Goal: Find specific page/section: Find specific page/section

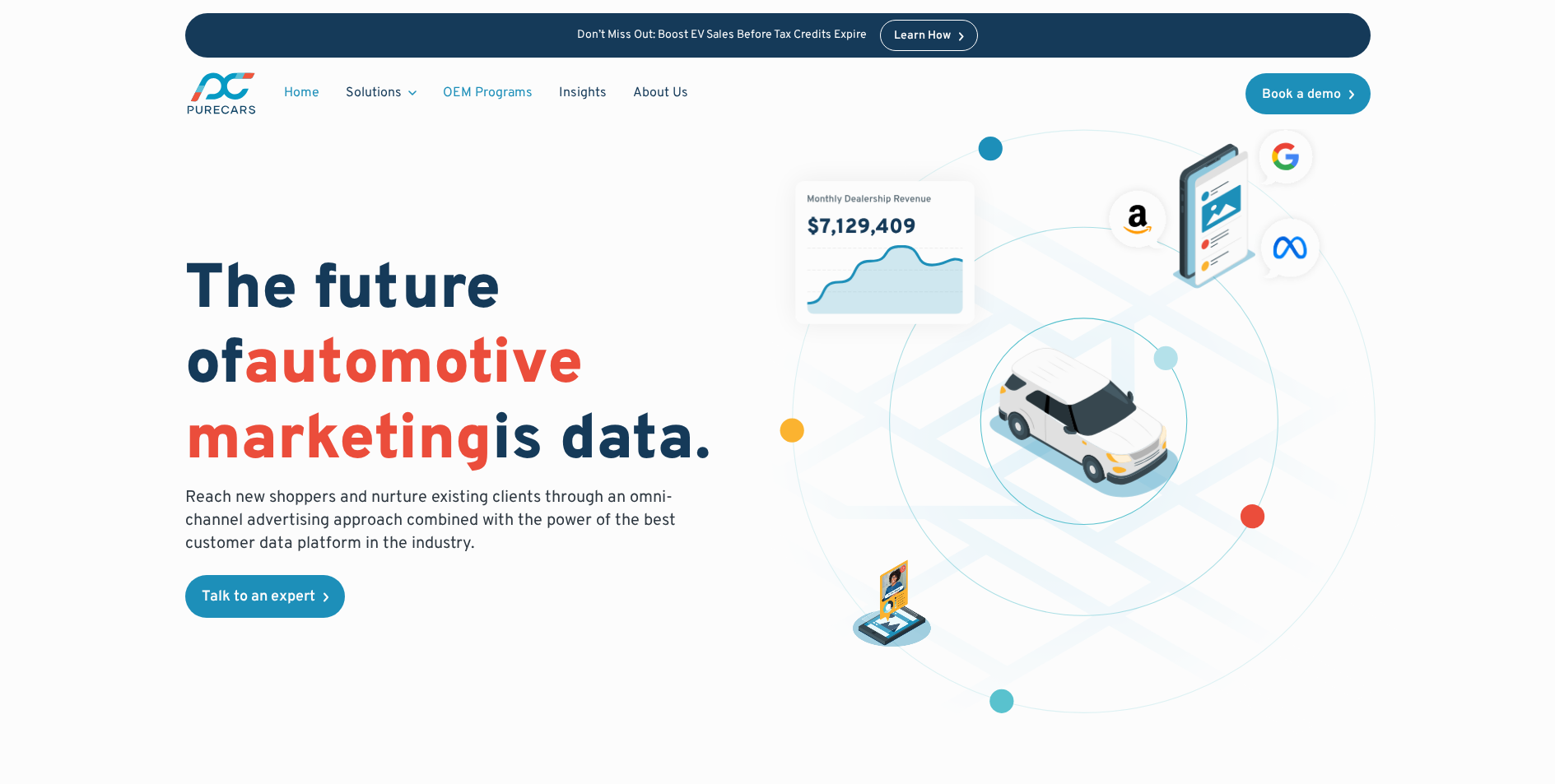
click at [498, 91] on link "OEM Programs" at bounding box center [488, 93] width 116 height 32
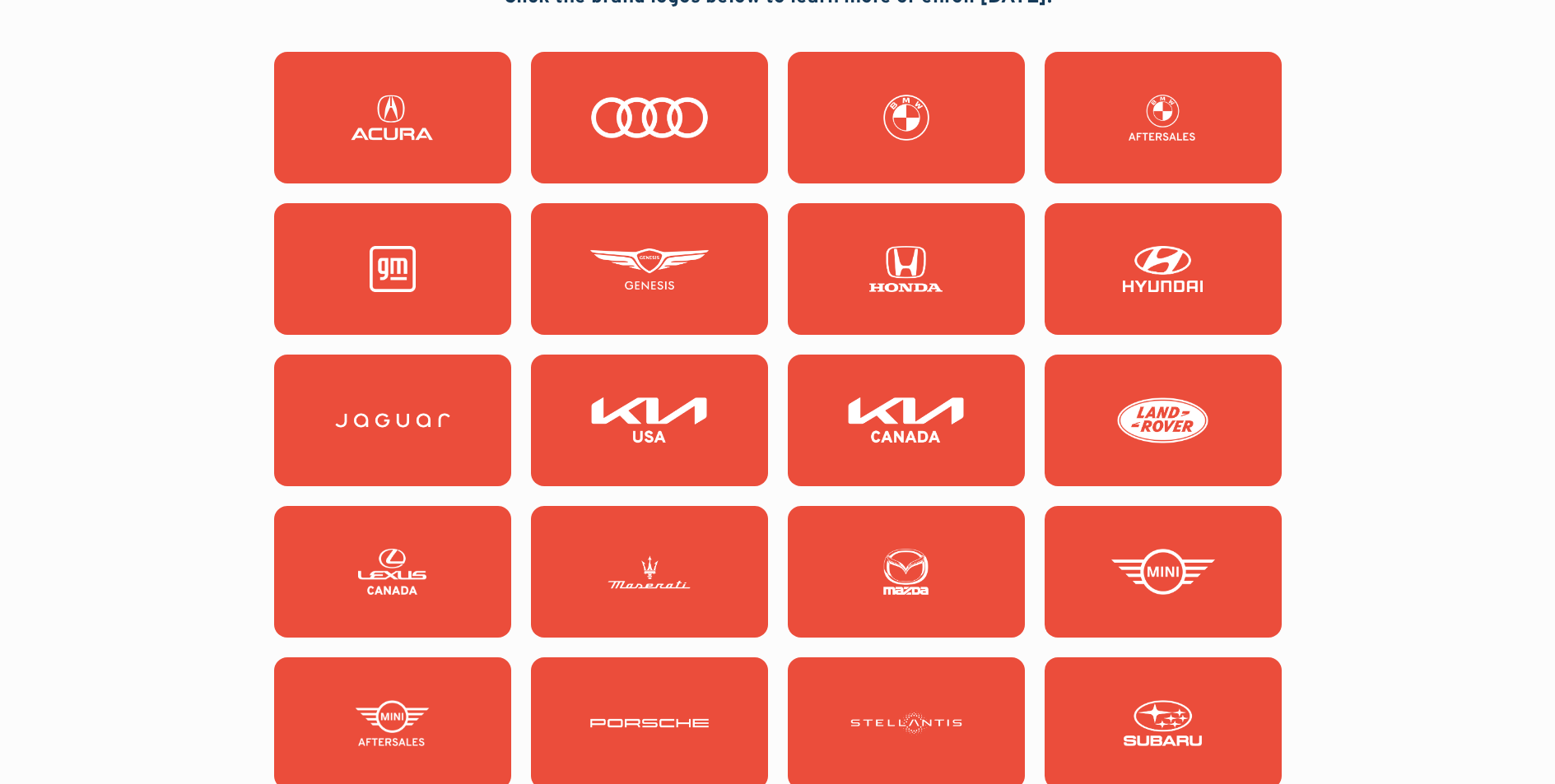
scroll to position [1557, 0]
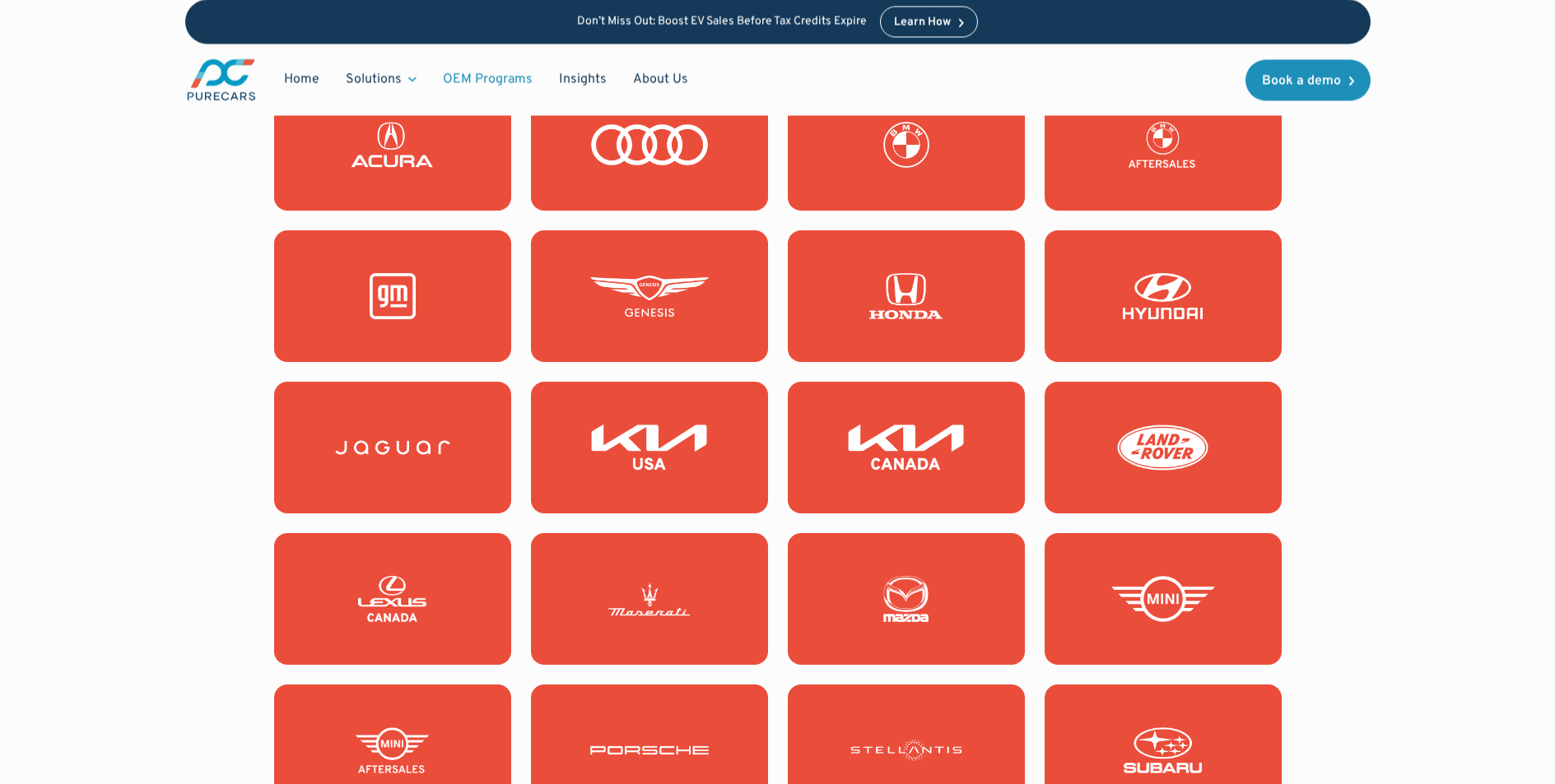
click at [450, 302] on img at bounding box center [392, 296] width 118 height 46
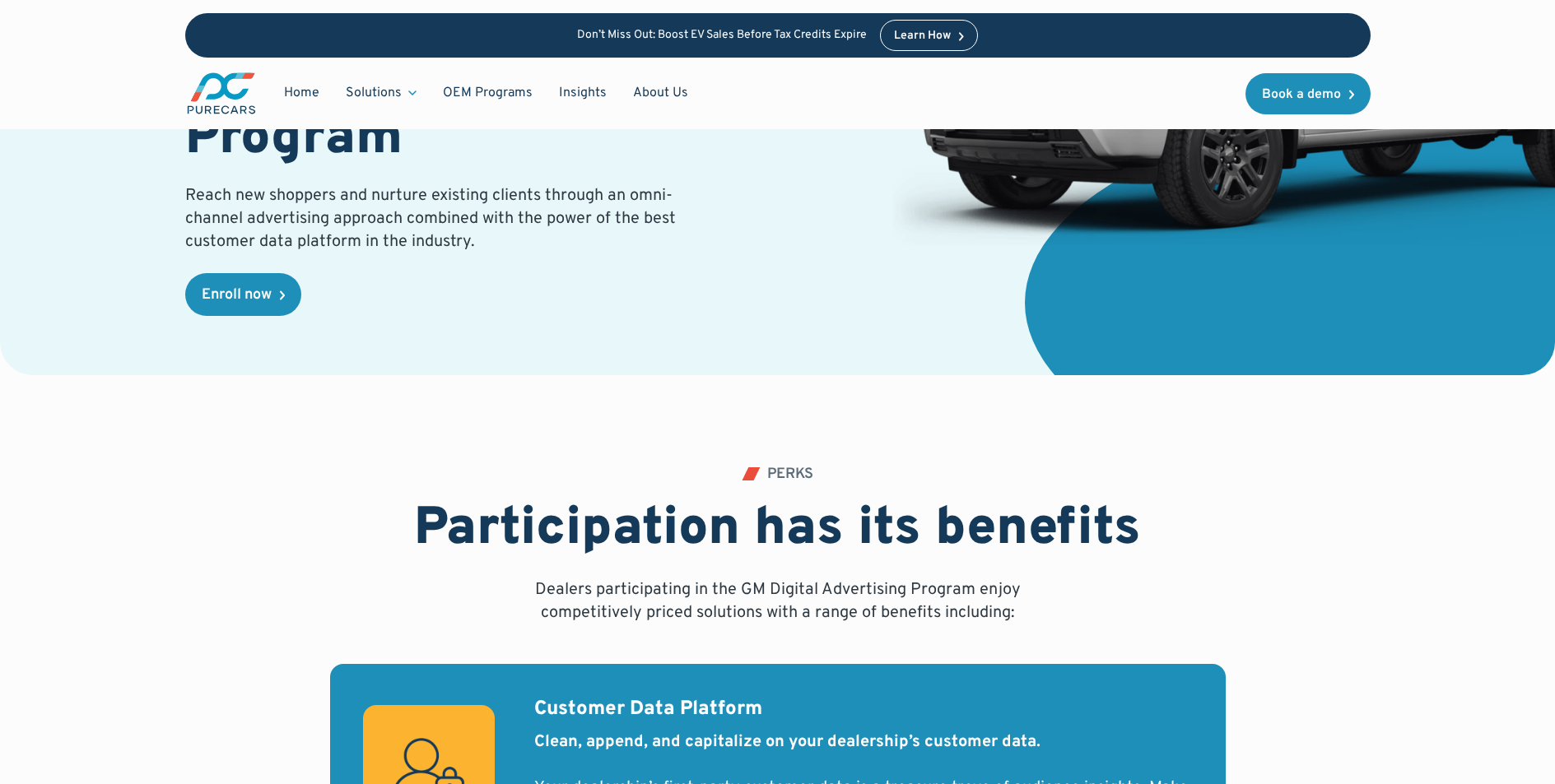
scroll to position [497, 0]
